Goal: Information Seeking & Learning: Understand process/instructions

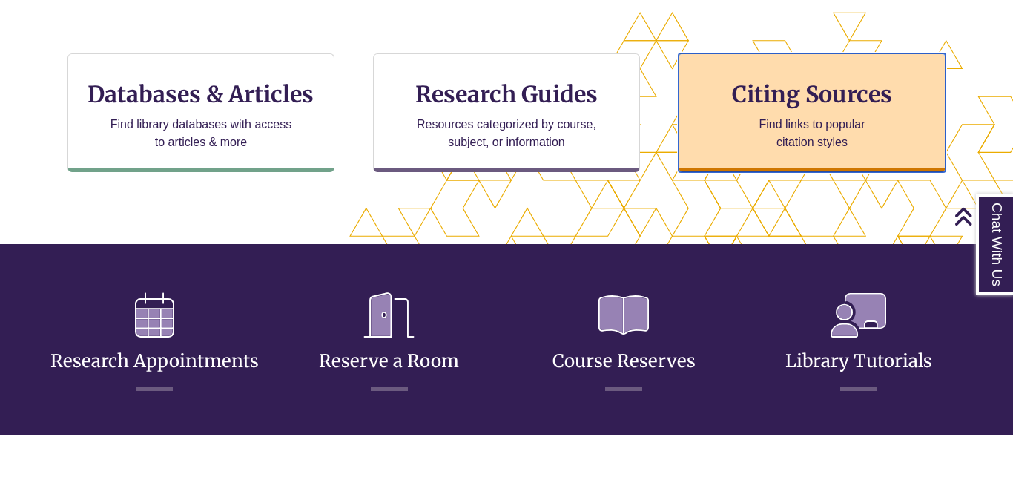
click at [750, 162] on div "Citing Sources Find links to popular citation styles" at bounding box center [811, 112] width 267 height 119
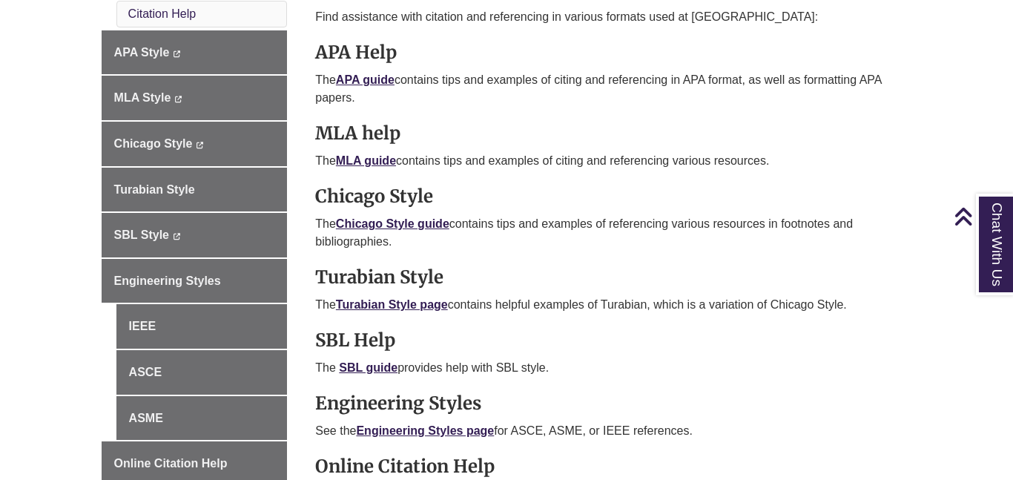
scroll to position [478, 0]
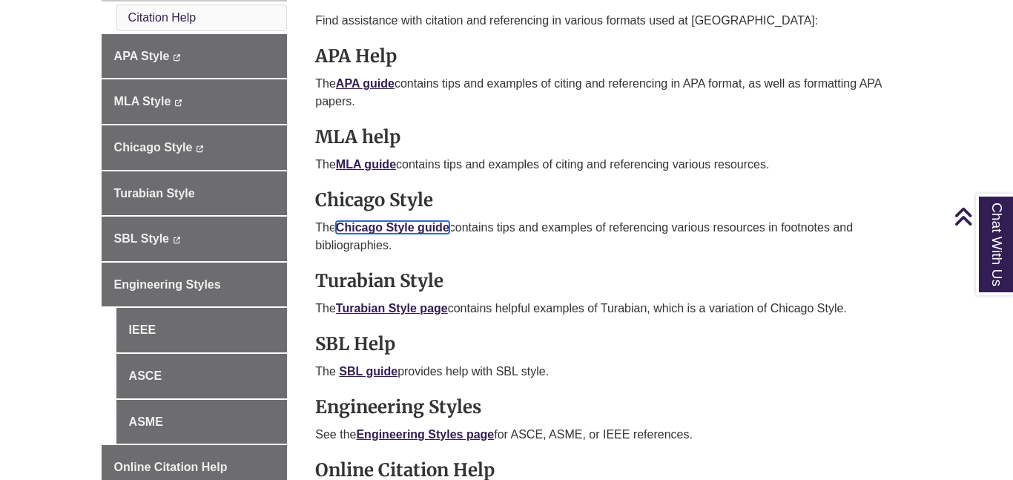
click at [409, 234] on link "Chicago Style guide" at bounding box center [392, 227] width 113 height 13
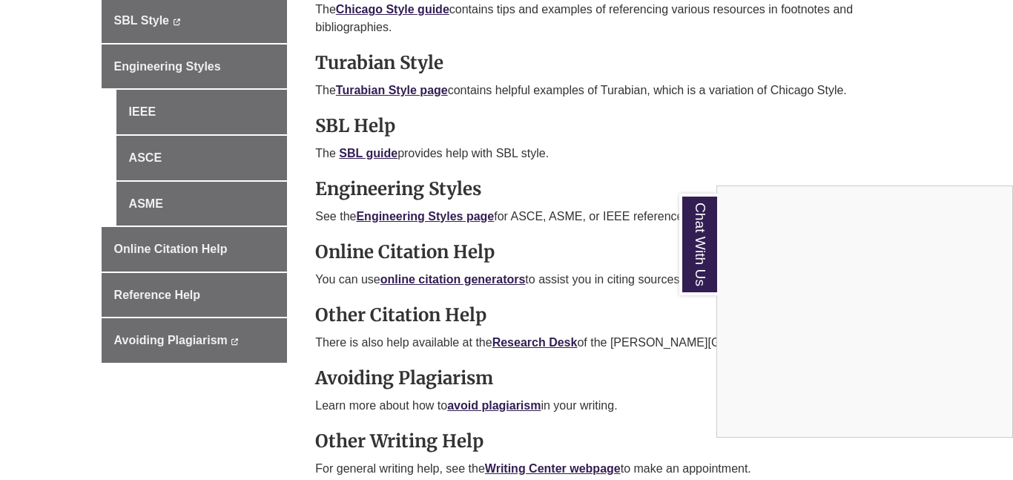
click at [979, 156] on div "Chat With Us" at bounding box center [506, 240] width 1013 height 480
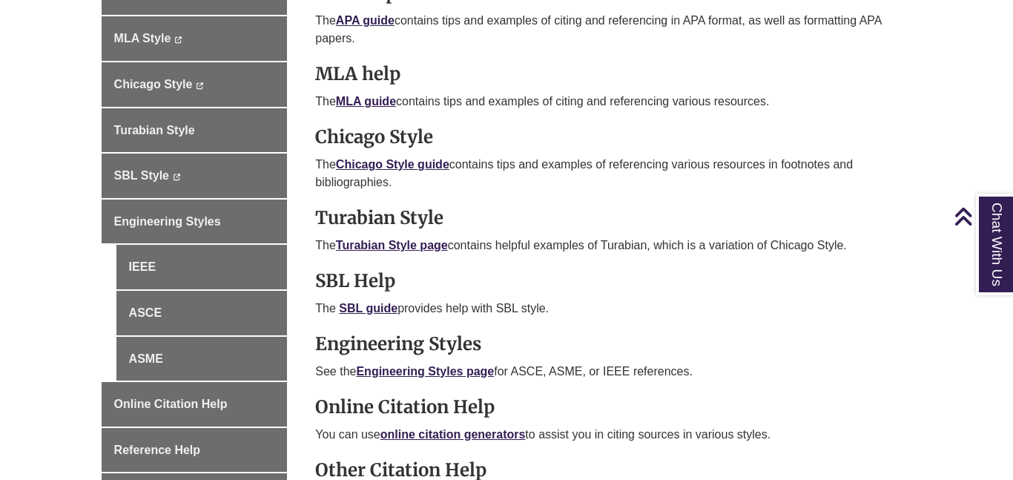
scroll to position [542, 0]
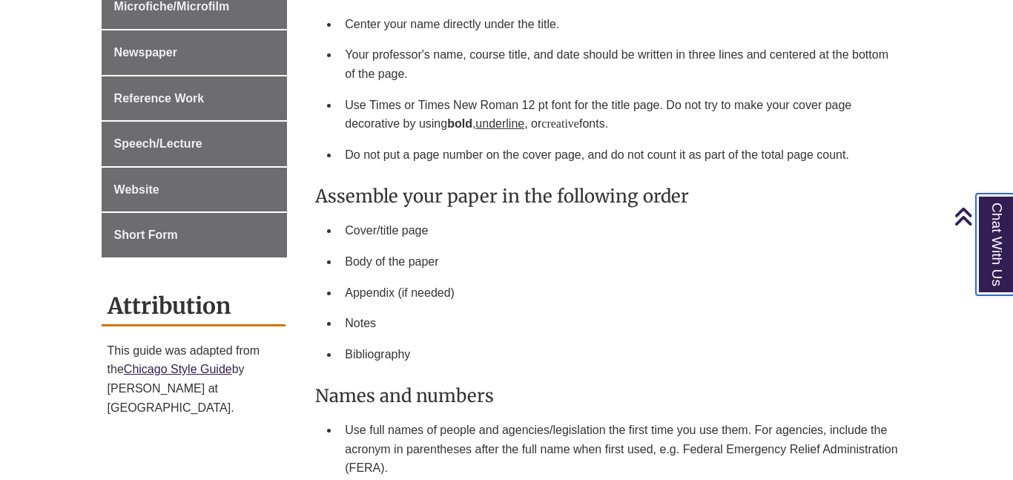
scroll to position [1145, 0]
drag, startPoint x: 394, startPoint y: 329, endPoint x: 380, endPoint y: 328, distance: 14.9
click at [380, 340] on li "Bibliography" at bounding box center [622, 355] width 566 height 31
click at [382, 340] on li "Bibliography" at bounding box center [622, 355] width 566 height 31
drag, startPoint x: 382, startPoint y: 328, endPoint x: 354, endPoint y: 325, distance: 27.5
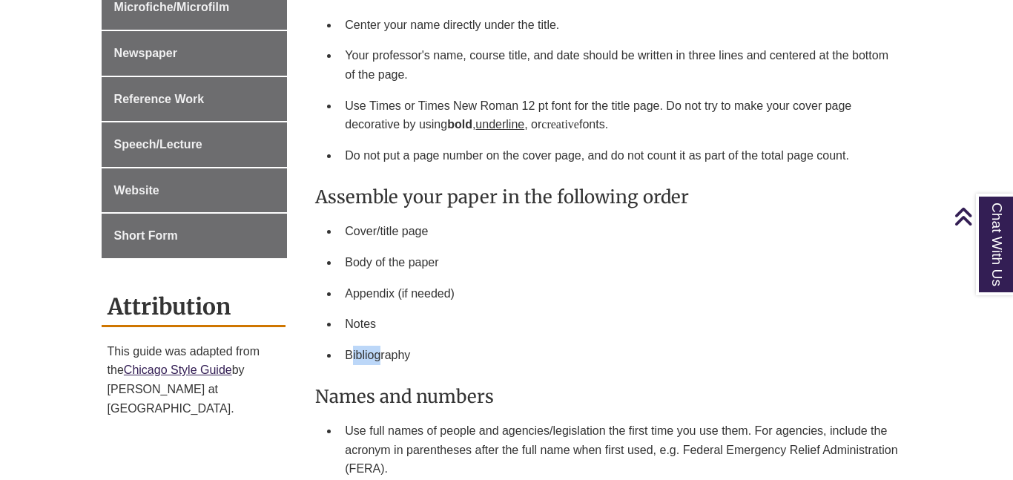
click at [354, 340] on li "Bibliography" at bounding box center [622, 355] width 566 height 31
click at [420, 340] on li "Bibliography" at bounding box center [622, 355] width 566 height 31
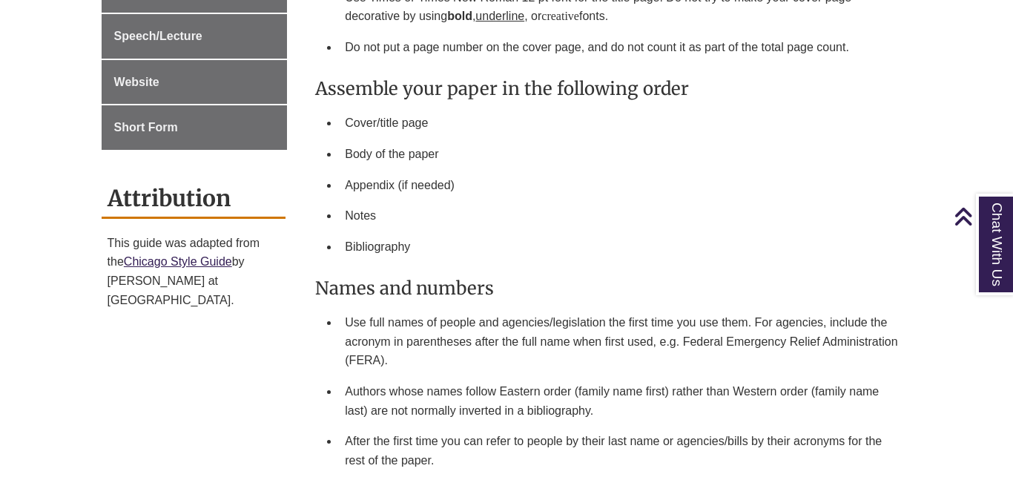
scroll to position [1254, 0]
drag, startPoint x: 409, startPoint y: 297, endPoint x: 467, endPoint y: 295, distance: 57.8
click at [467, 306] on li "Use full names of people and agencies/legislation the first time you use them. …" at bounding box center [622, 340] width 566 height 69
drag, startPoint x: 467, startPoint y: 295, endPoint x: 508, endPoint y: 297, distance: 40.8
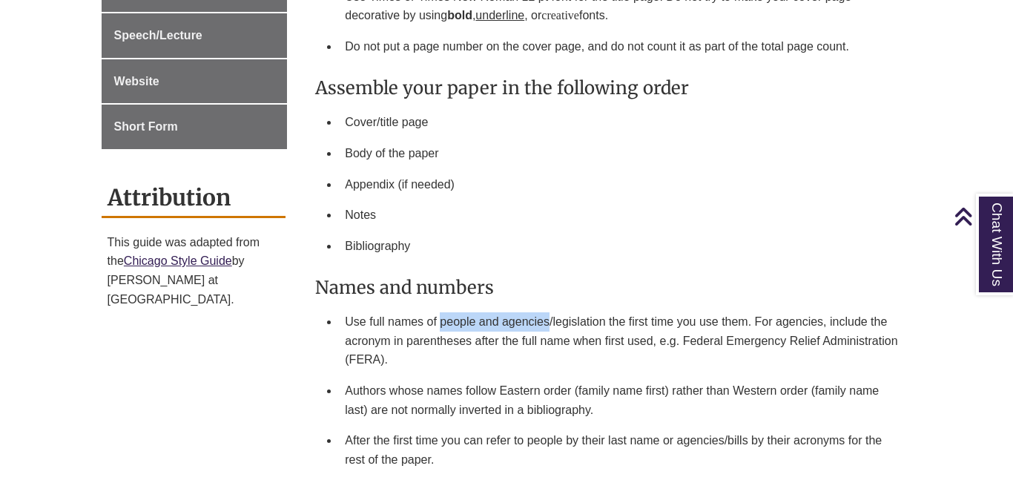
click at [508, 306] on li "Use full names of people and agencies/legislation the first time you use them. …" at bounding box center [622, 340] width 566 height 69
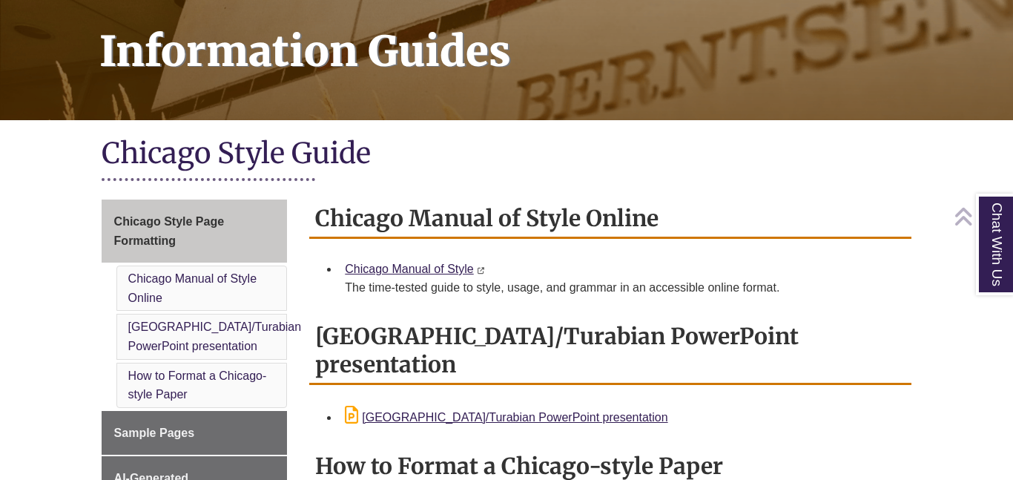
scroll to position [219, 0]
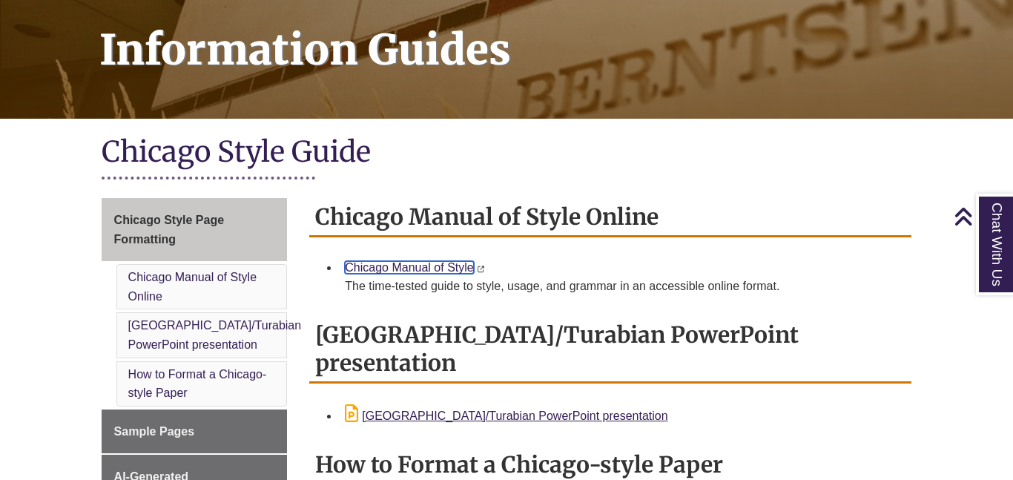
click at [428, 262] on link "Chicago Manual of Style" at bounding box center [409, 267] width 128 height 13
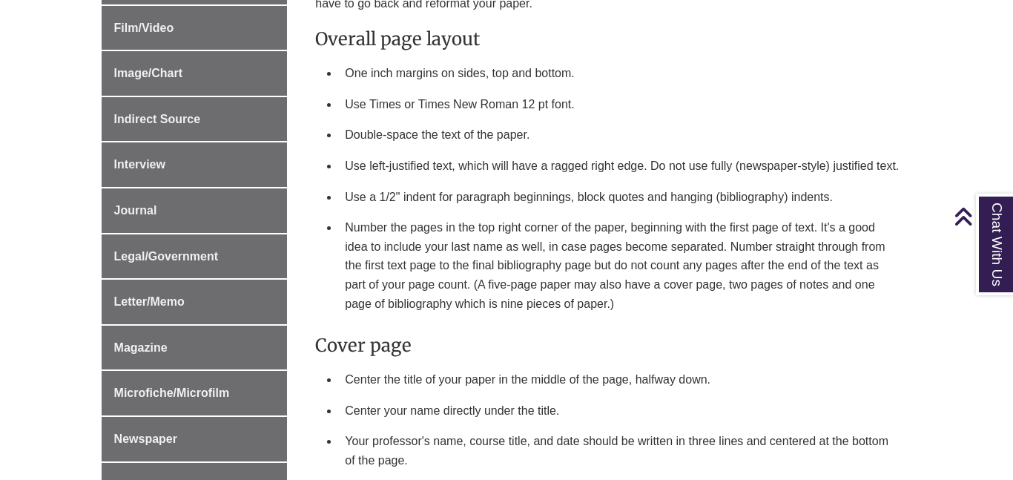
scroll to position [765, 0]
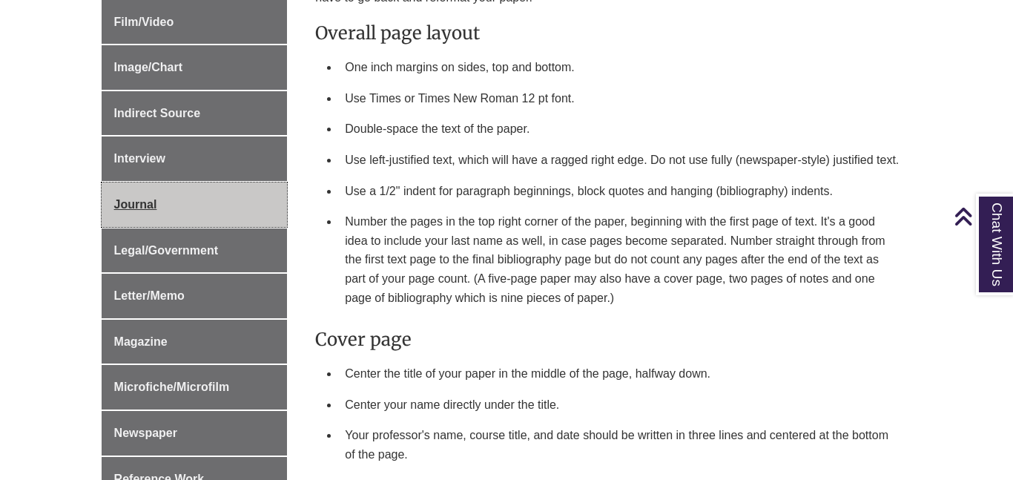
click at [130, 196] on link "Journal" at bounding box center [195, 204] width 186 height 44
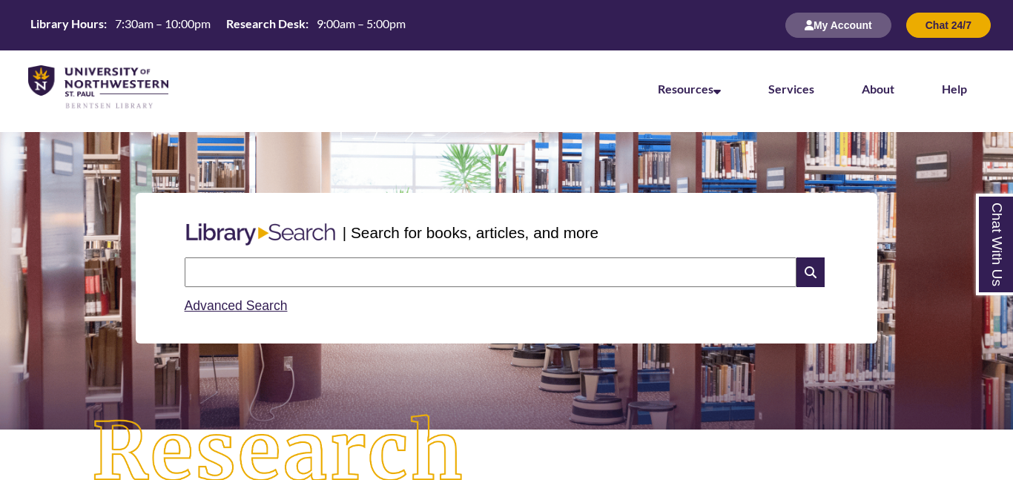
click at [427, 270] on input "text" at bounding box center [491, 272] width 612 height 30
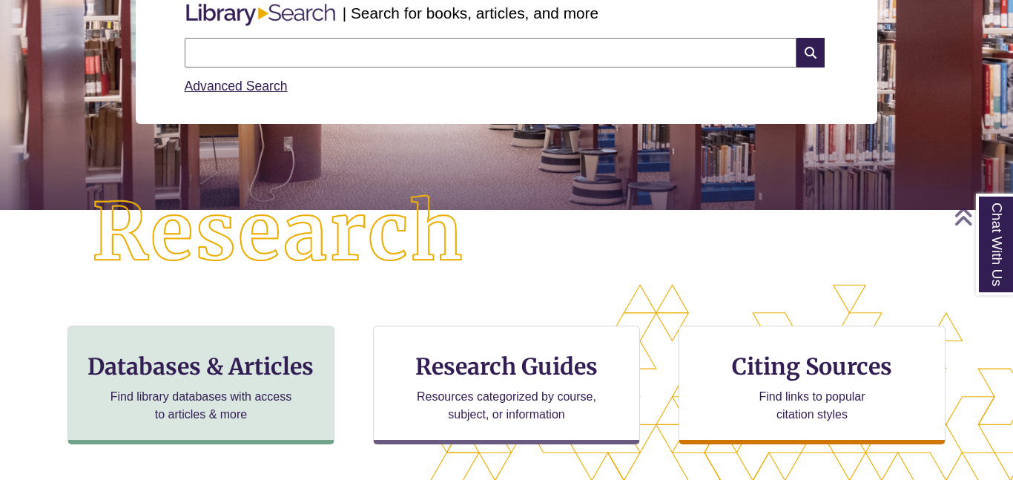
scroll to position [224, 0]
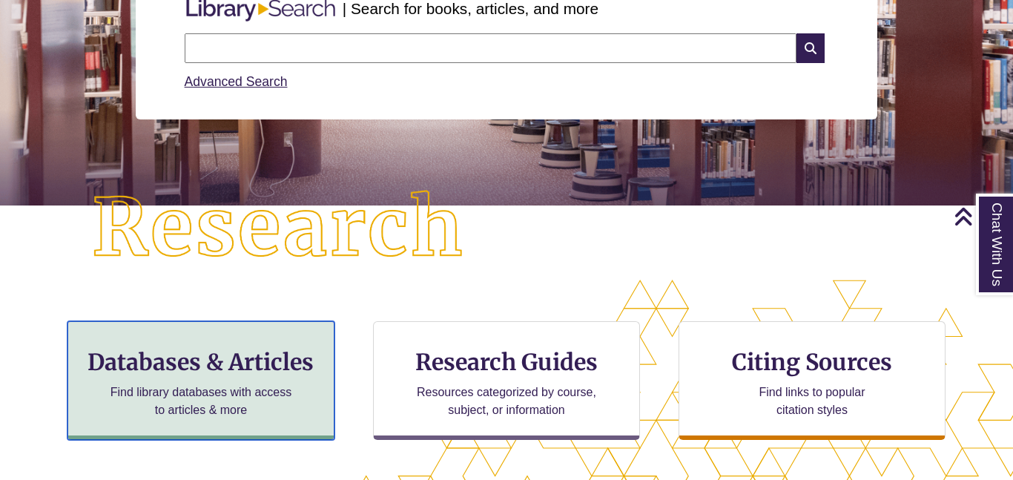
click at [231, 355] on h3 "Databases & Articles" at bounding box center [201, 362] width 242 height 28
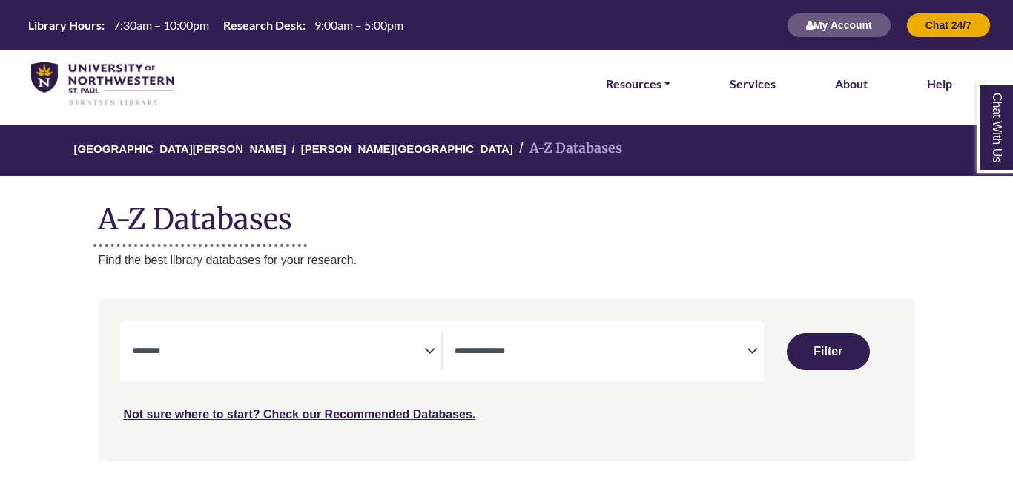
select select "Database Subject Filter"
select select "Database Types Filter"
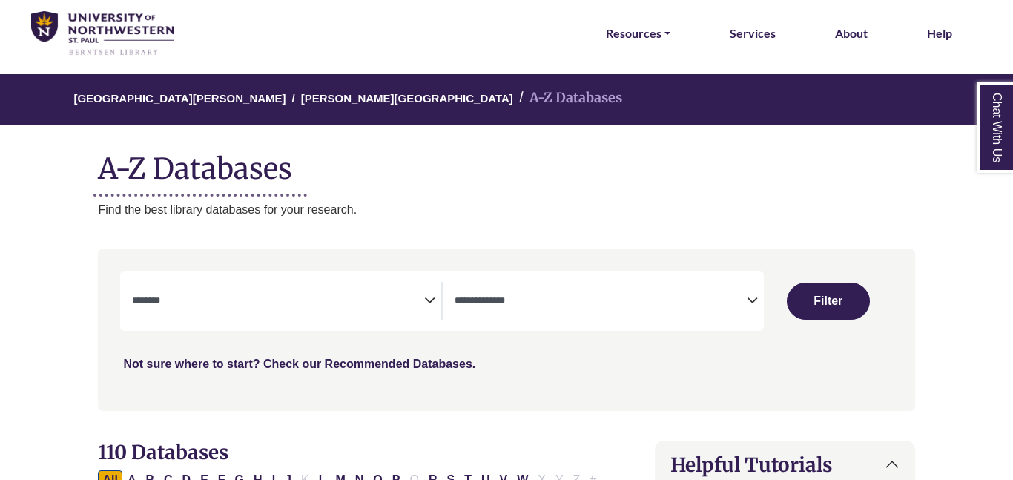
scroll to position [50, 0]
click at [423, 294] on span "Search filters" at bounding box center [278, 298] width 292 height 13
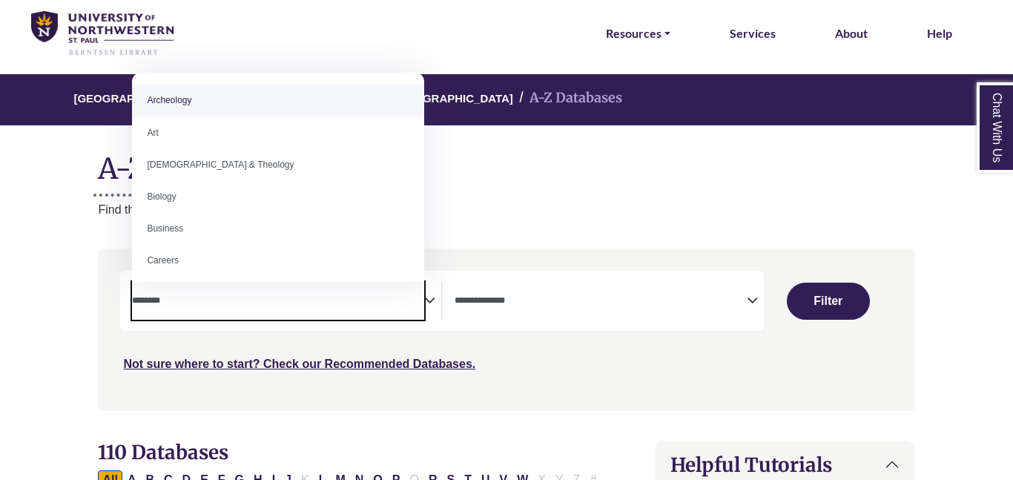
click at [618, 297] on textarea "Search" at bounding box center [600, 302] width 292 height 12
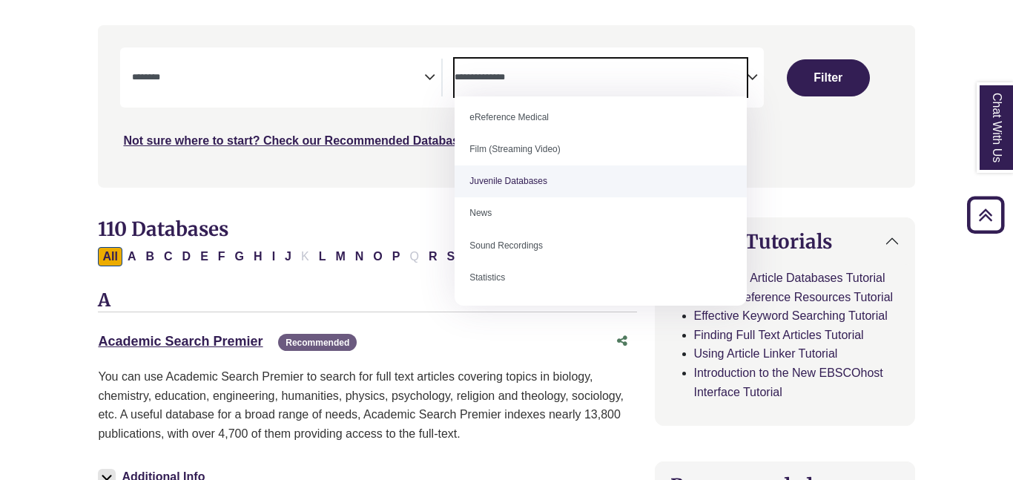
scroll to position [275, 0]
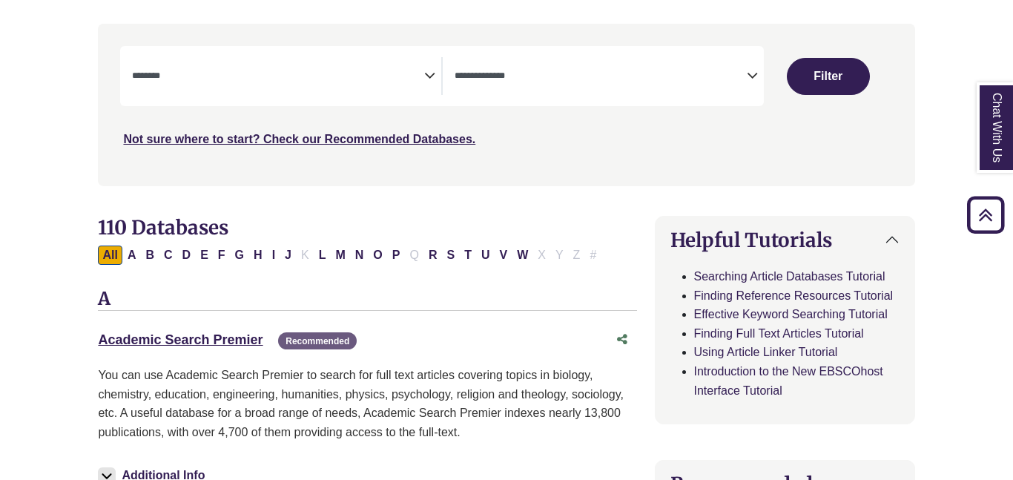
scroll to position [0, 0]
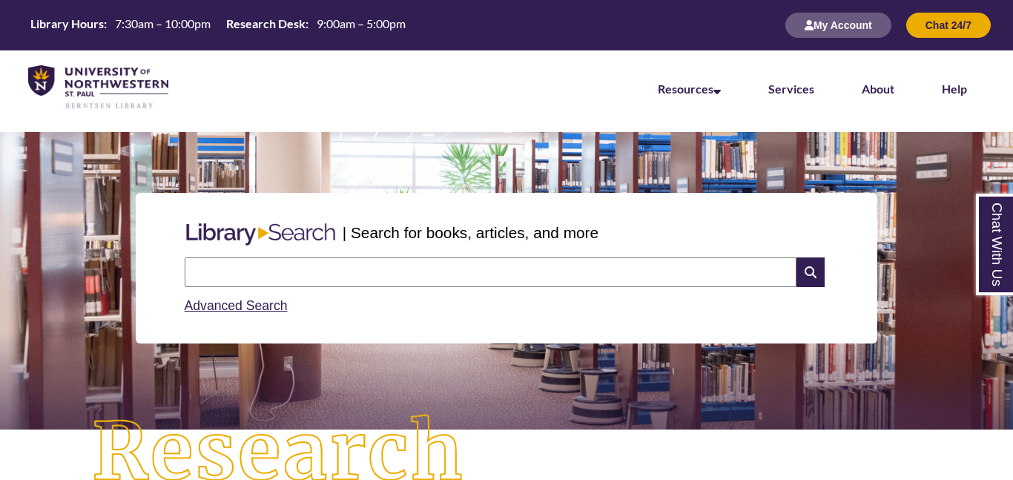
click at [416, 257] on input "text" at bounding box center [491, 272] width 612 height 30
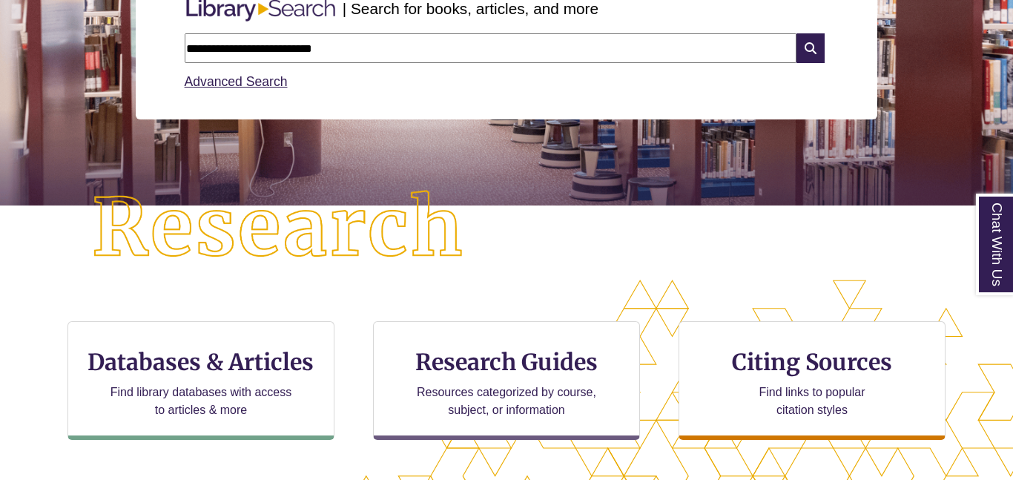
type input "**********"
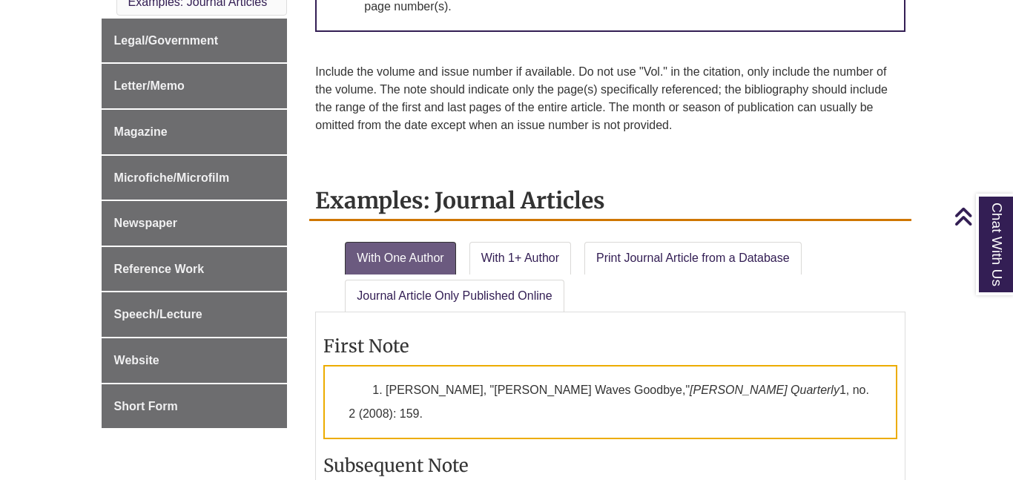
scroll to position [909, 0]
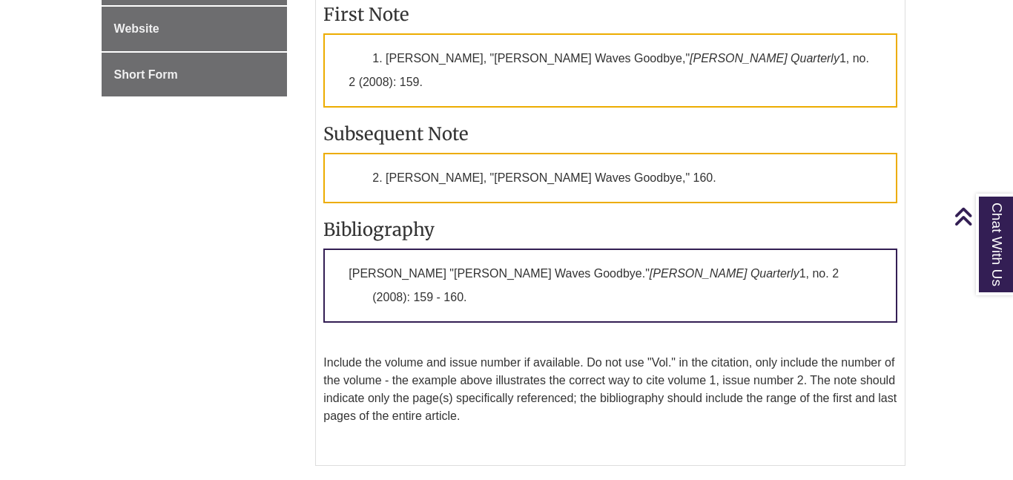
click at [391, 42] on p "1. [PERSON_NAME], "[PERSON_NAME] Waves Goodbye," [PERSON_NAME] Quarterly 1, no.…" at bounding box center [610, 70] width 574 height 74
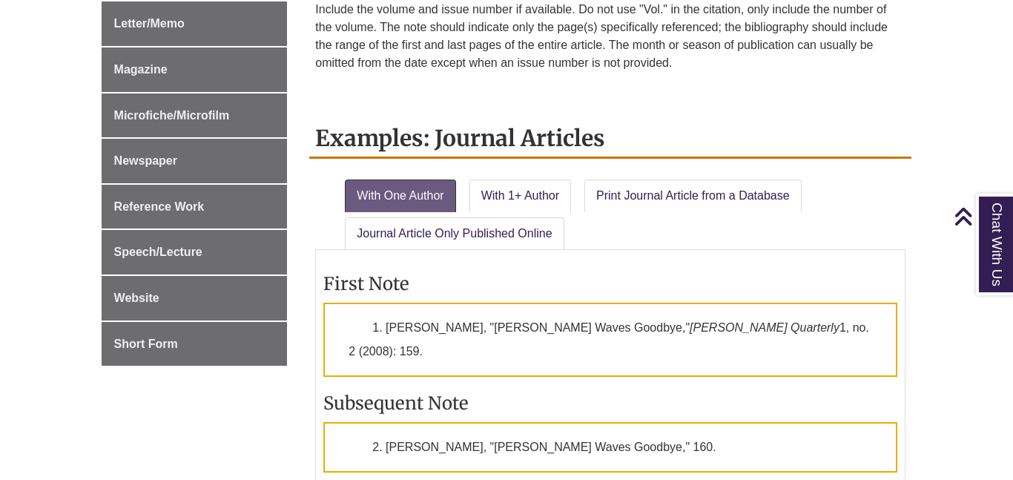
scroll to position [968, 0]
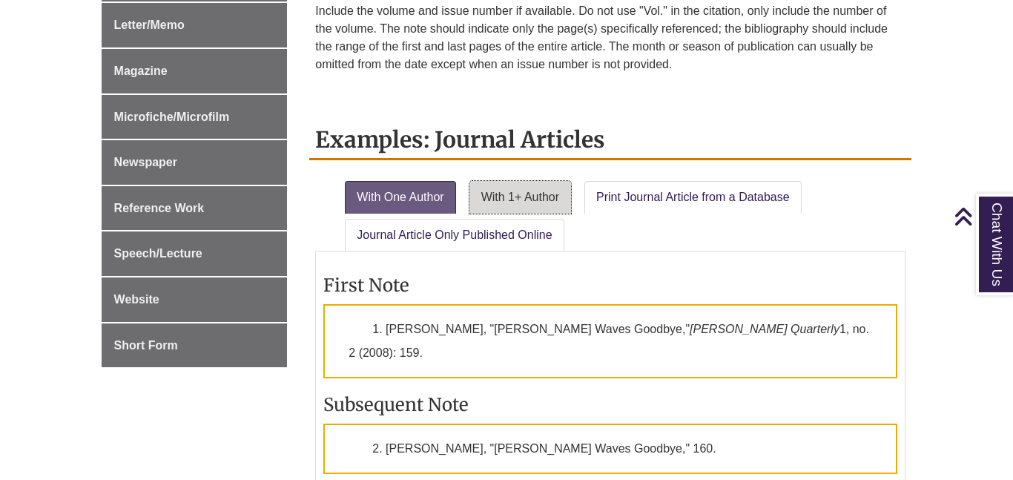
click at [502, 208] on link "With 1+ Author" at bounding box center [520, 197] width 102 height 33
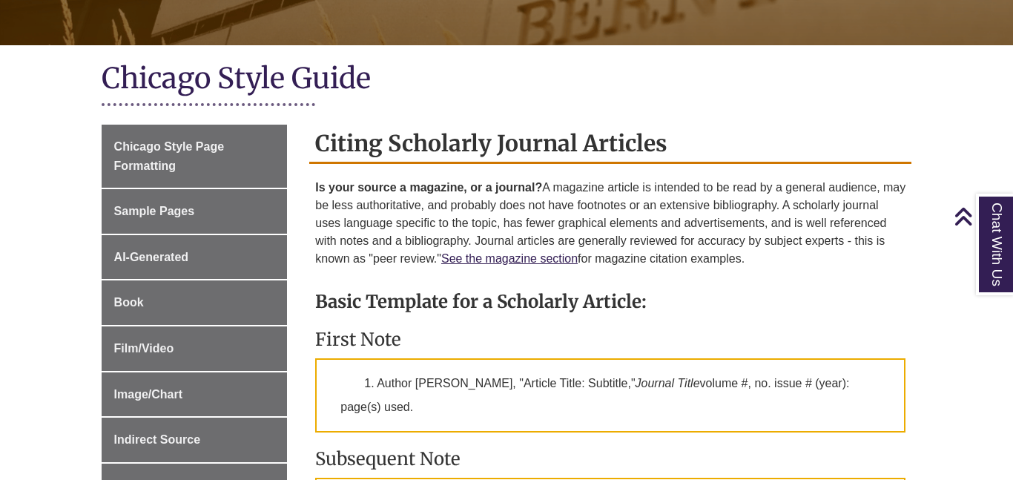
scroll to position [295, 0]
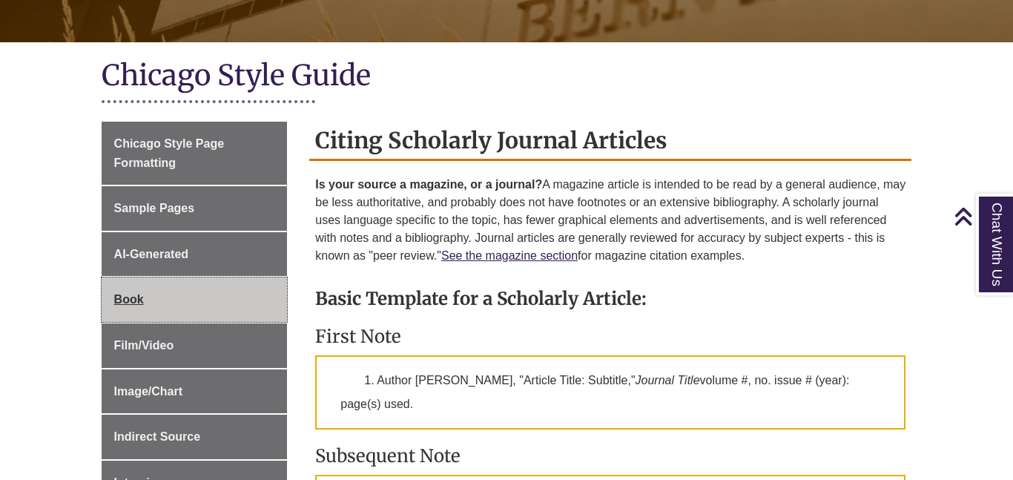
click at [182, 286] on link "Book" at bounding box center [195, 299] width 186 height 44
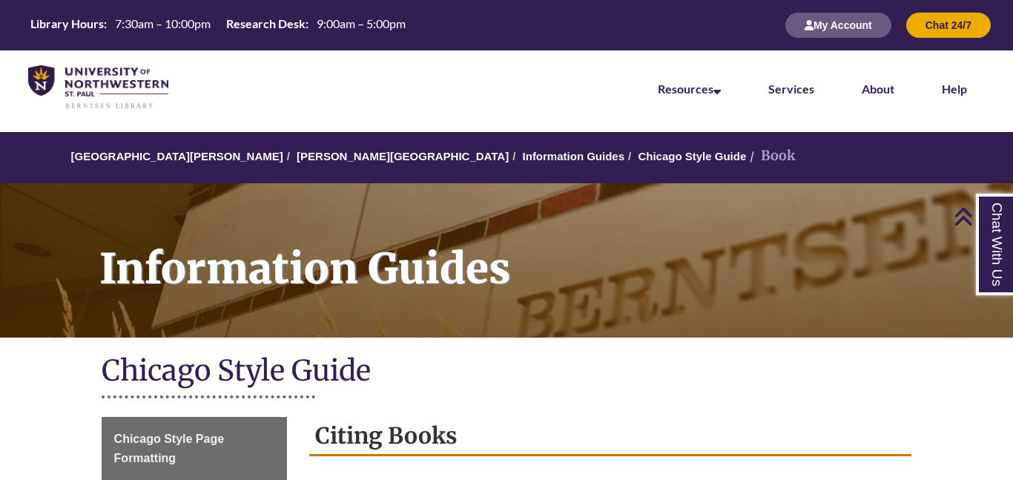
scroll to position [821, 0]
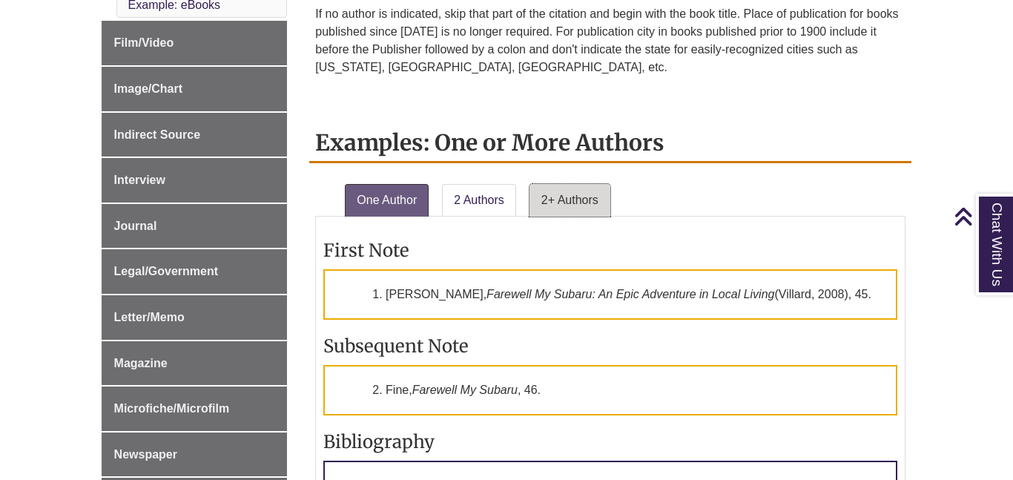
click at [593, 202] on link "2+ Authors" at bounding box center [569, 200] width 81 height 33
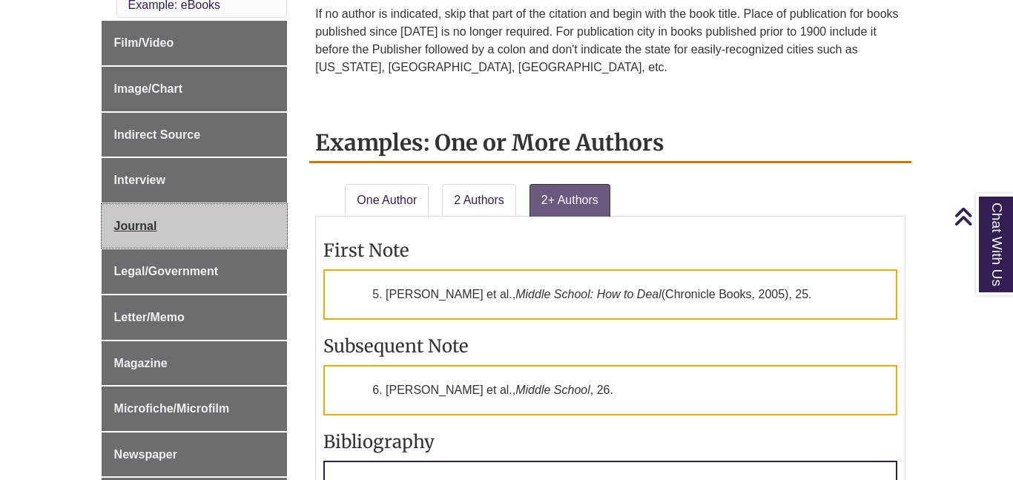
click at [150, 219] on span "Journal" at bounding box center [135, 225] width 43 height 13
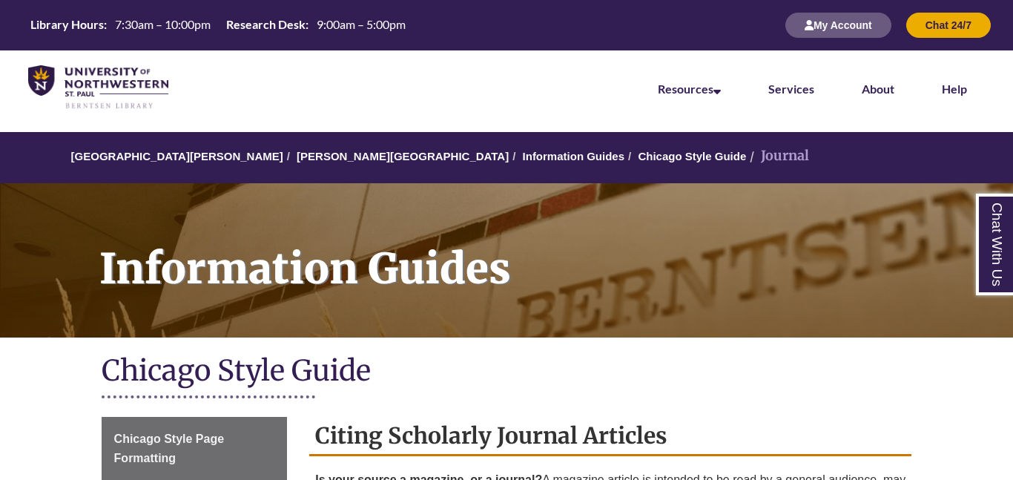
click at [487, 53] on nav "Resources Find Resources Library Search Databases & Articles Interlibrary Loan …" at bounding box center [506, 87] width 1013 height 74
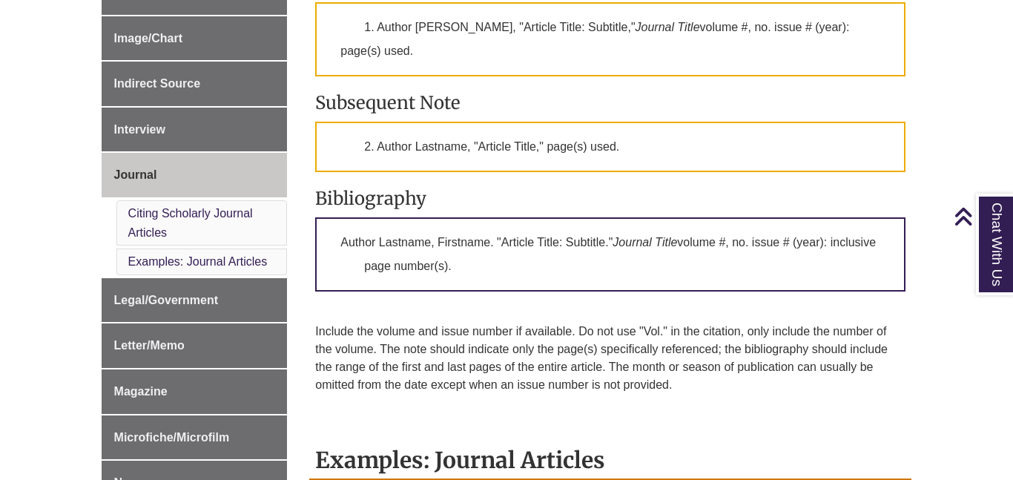
scroll to position [655, 0]
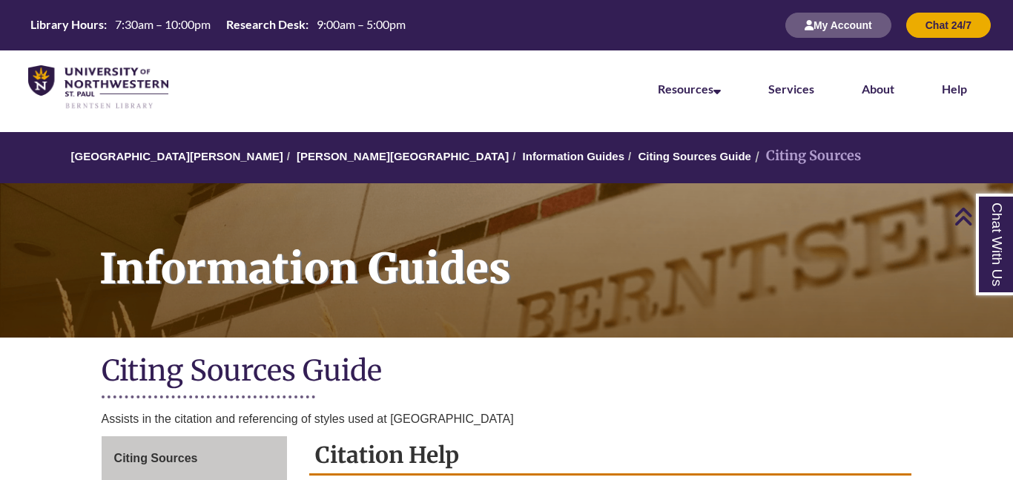
scroll to position [542, 0]
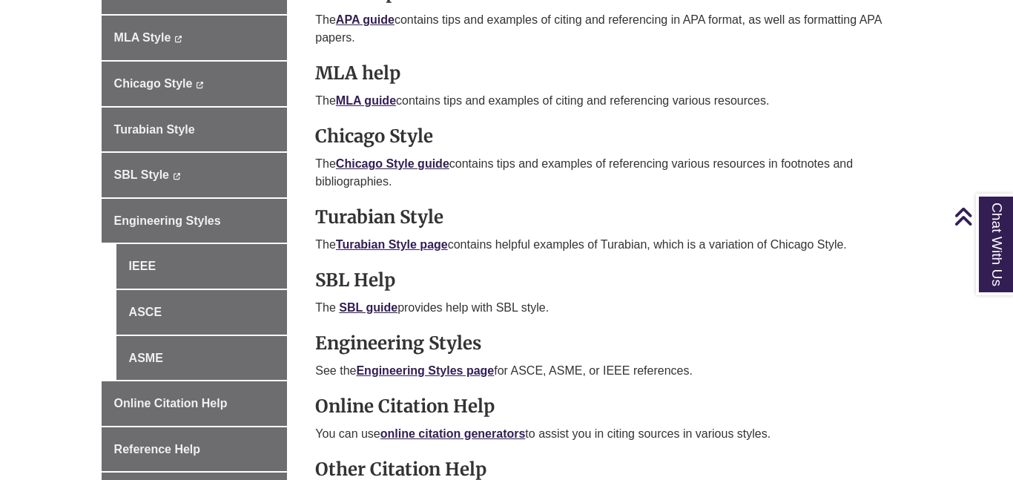
click at [876, 380] on p "See the Engineering Styles page for ASCE, ASME, or IEEE references." at bounding box center [610, 371] width 590 height 18
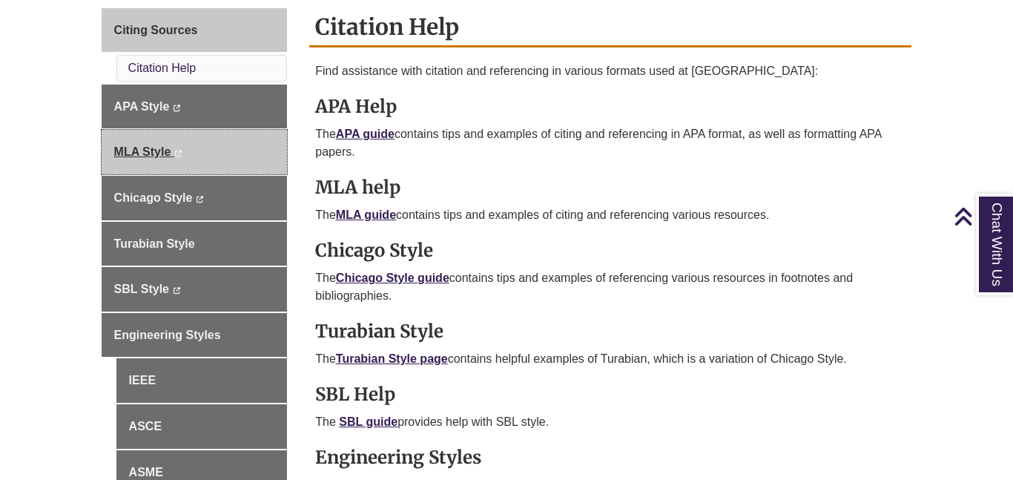
scroll to position [434, 0]
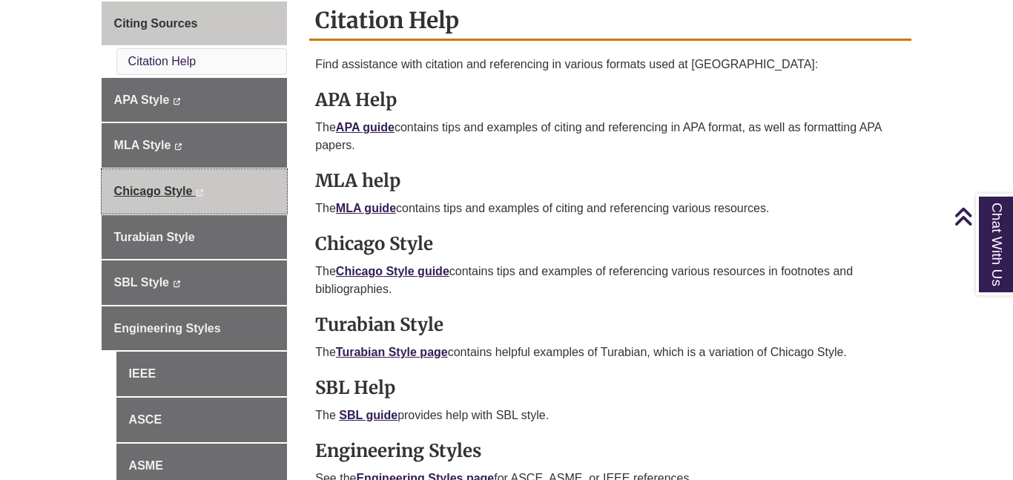
click at [223, 199] on link "Chicago Style This link opens in a new window This link opens in a new window" at bounding box center [195, 191] width 186 height 44
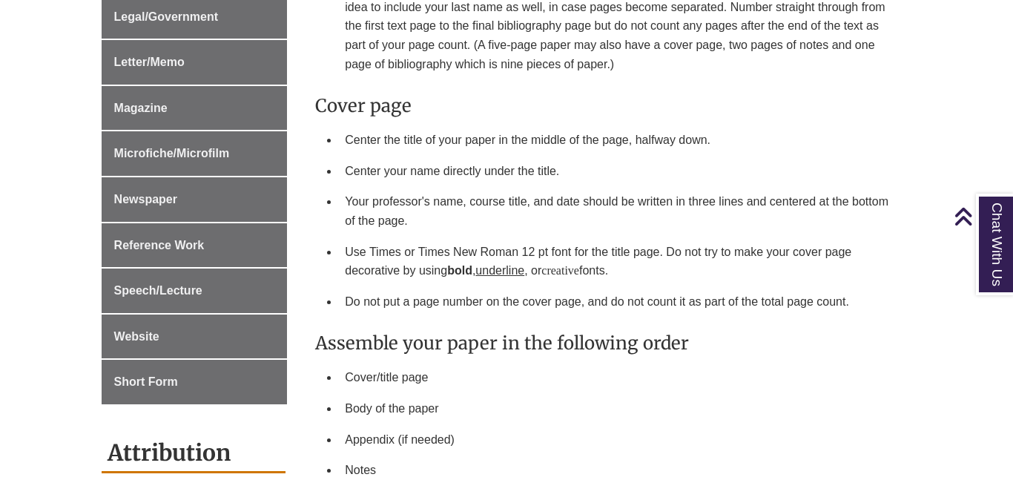
scroll to position [999, 0]
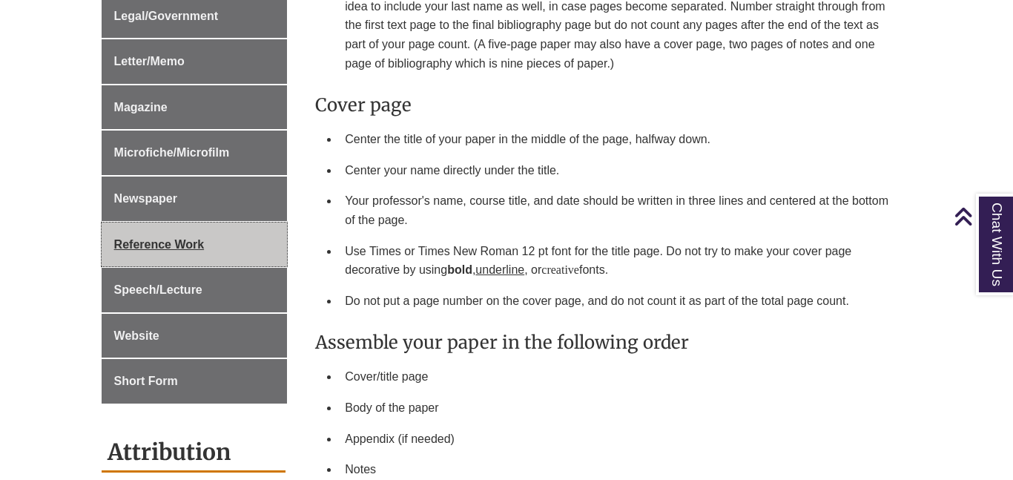
click at [213, 250] on link "Reference Work" at bounding box center [195, 244] width 186 height 44
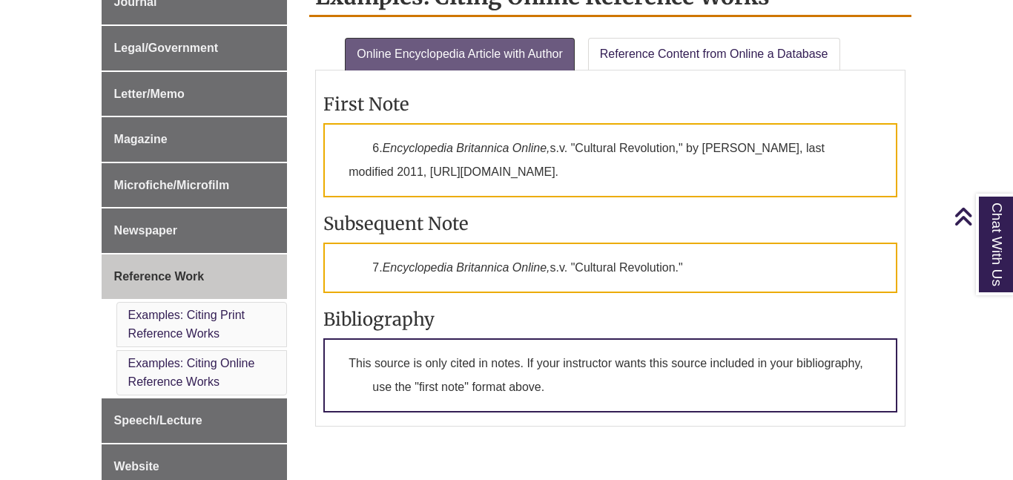
scroll to position [843, 0]
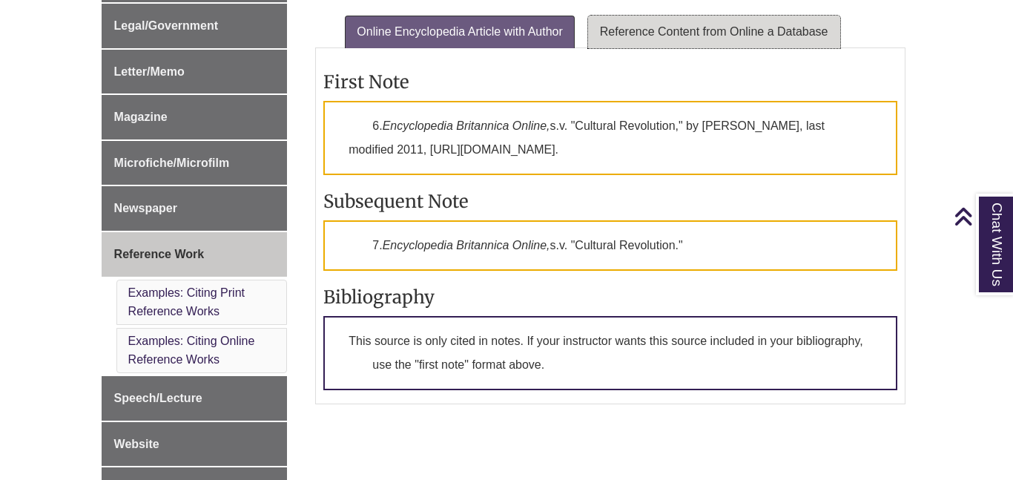
click at [649, 33] on link "Reference Content from Online a Database" at bounding box center [714, 32] width 252 height 33
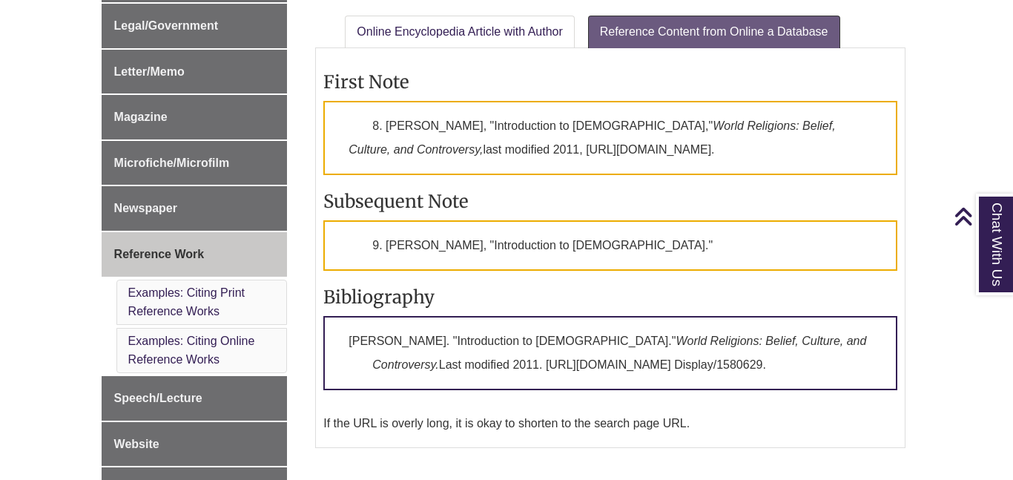
click at [642, 50] on div "First Note 6. Encyclopedia Britannica Online, s.v. "Cultural Revolution," by [P…" at bounding box center [610, 248] width 590 height 400
